Goal: Check status: Check status

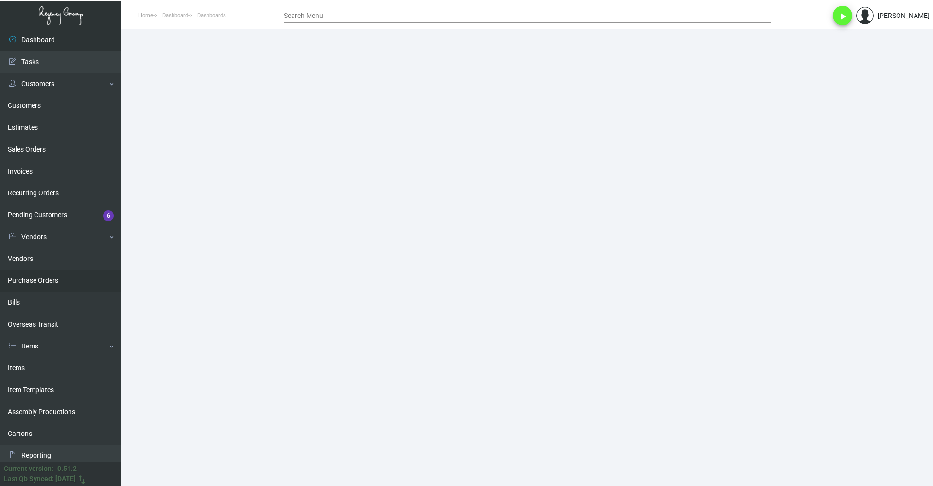
click at [25, 284] on link "Purchase Orders" at bounding box center [60, 281] width 121 height 22
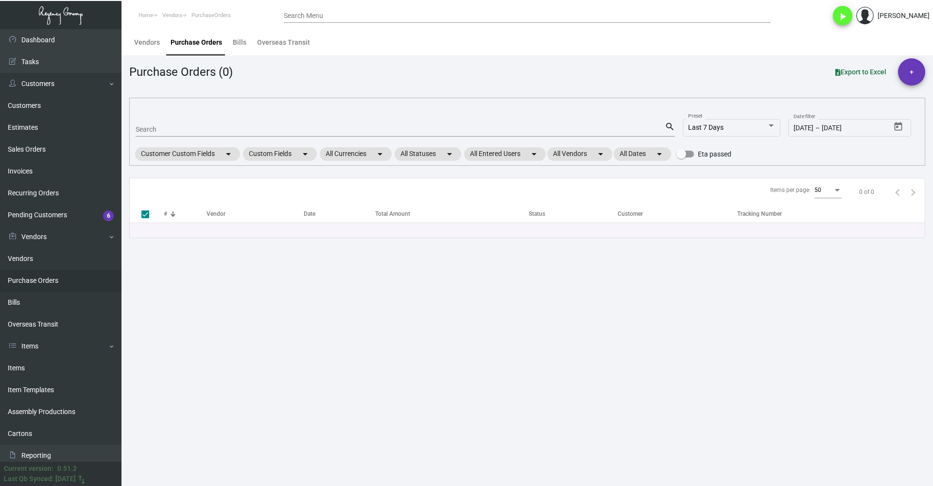
click at [196, 126] on input "Search" at bounding box center [400, 130] width 529 height 8
type input "13"
checkbox input "false"
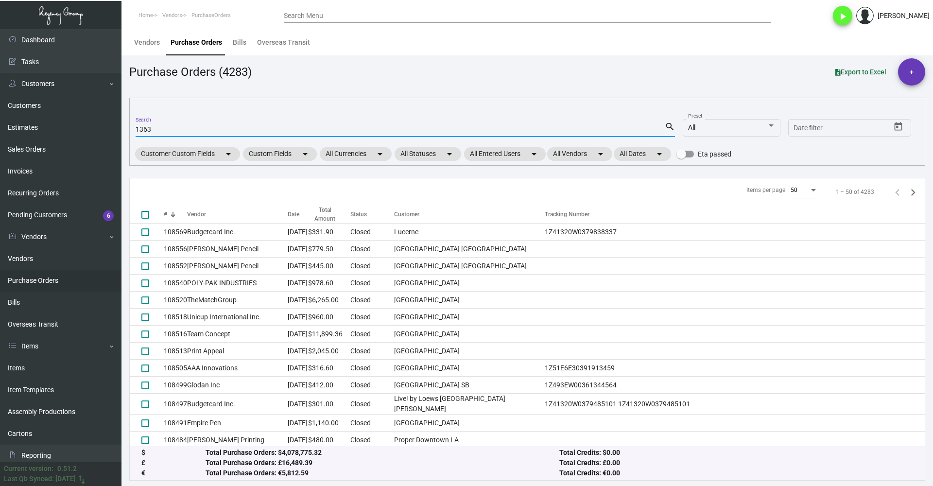
type input "13635"
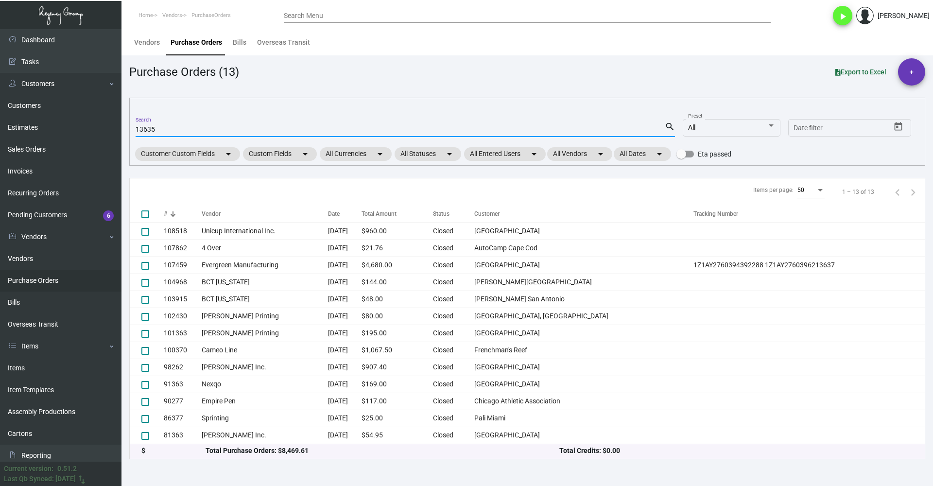
checkbox input "true"
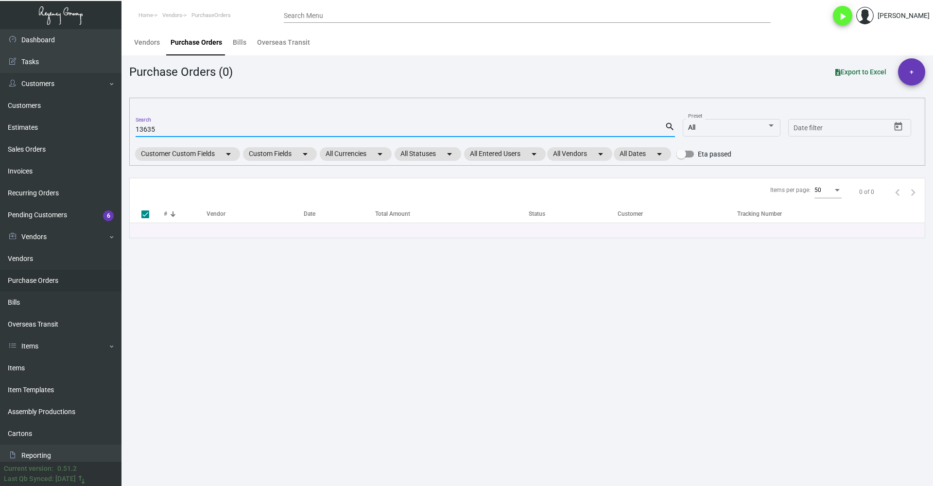
type input "13635"
